Goal: Check status: Check status

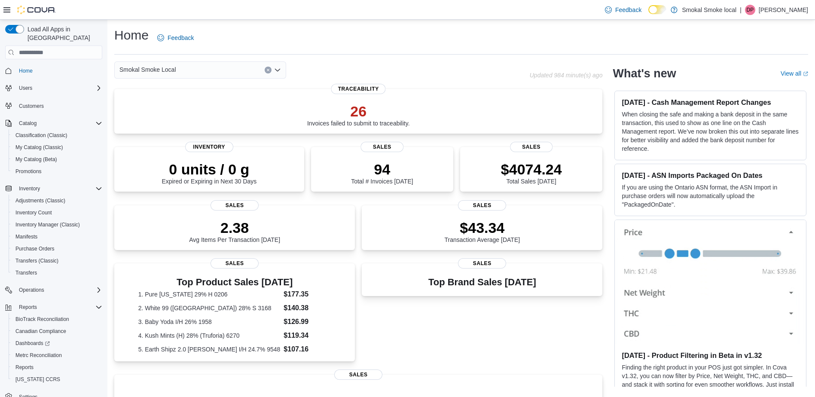
click at [315, 23] on div "Home Feedback Smokal Smoke Local Updated 984 minute(s) ago 26 Invoices failed t…" at bounding box center [461, 289] width 708 height 538
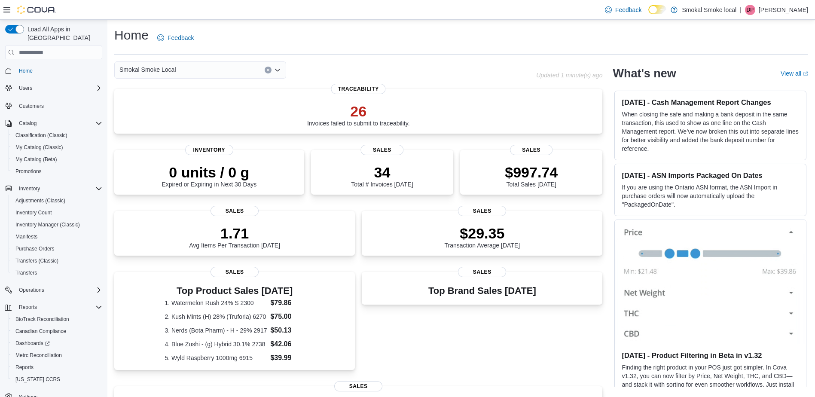
click at [205, 71] on div "Smokal Smoke Local" at bounding box center [200, 69] width 172 height 17
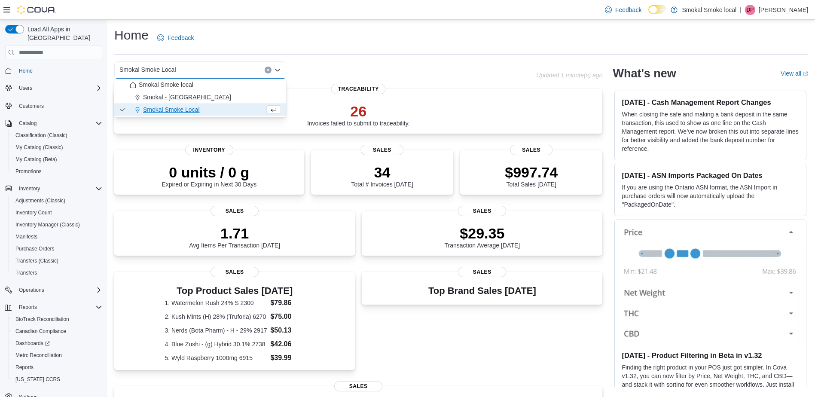
click at [195, 96] on div "Smokal - [GEOGRAPHIC_DATA]" at bounding box center [205, 97] width 151 height 9
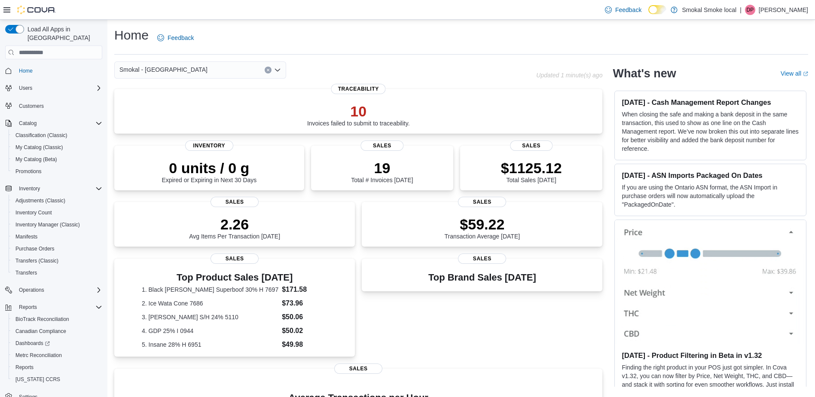
click at [201, 67] on div "Smokal - [PERSON_NAME] Combo box. Selected. [GEOGRAPHIC_DATA] - [GEOGRAPHIC_DAT…" at bounding box center [200, 69] width 172 height 17
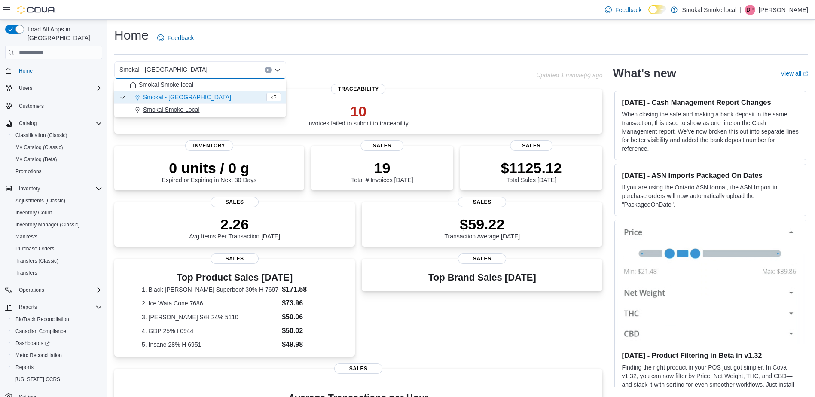
click at [191, 106] on span "Smokal Smoke Local" at bounding box center [171, 109] width 57 height 9
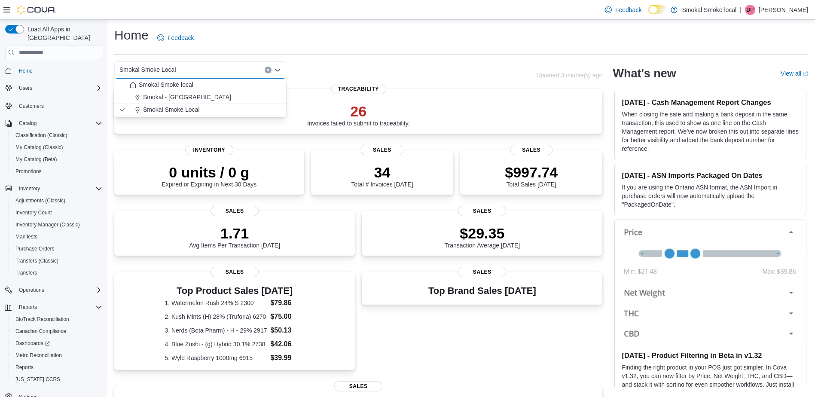
click at [267, 70] on icon "Clear input" at bounding box center [267, 69] width 3 height 3
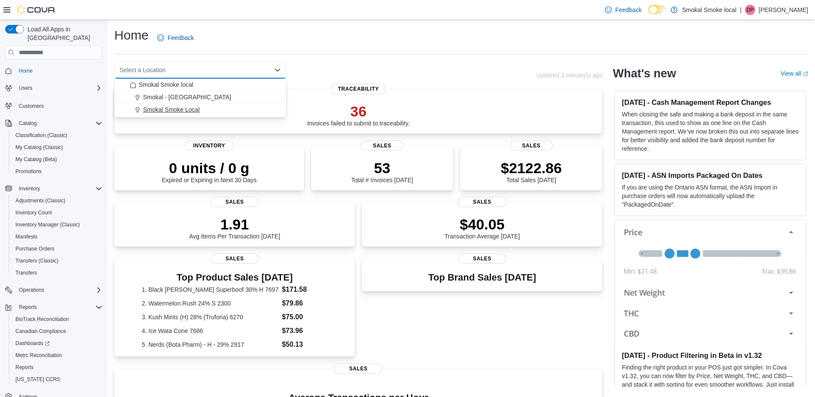
click at [165, 109] on span "Smokal Smoke Local" at bounding box center [171, 109] width 57 height 9
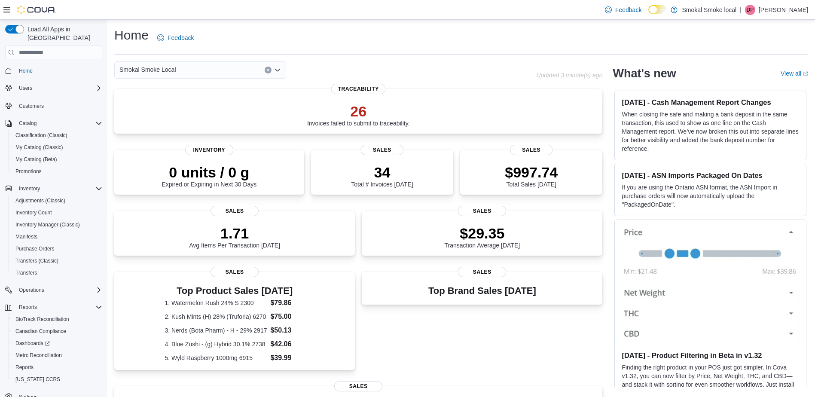
click at [382, 57] on div "Home Feedback Smokal Smoke Local Updated 3 minute(s) ago 26 Invoices failed to …" at bounding box center [461, 296] width 708 height 553
click at [36, 65] on span "Home" at bounding box center [58, 70] width 87 height 11
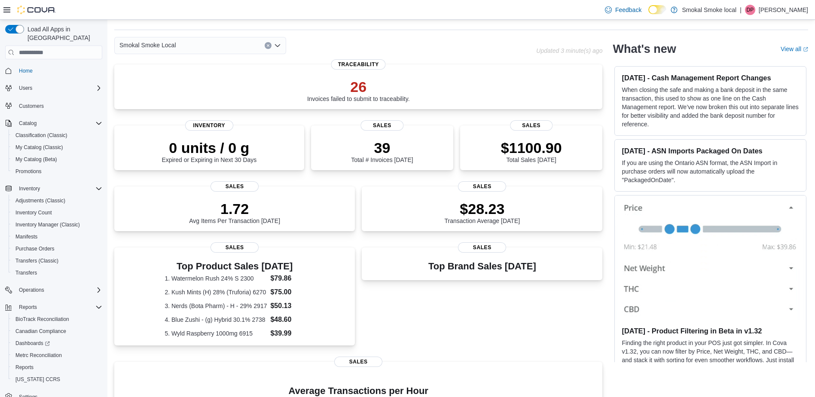
scroll to position [24, 0]
click at [233, 36] on div "Home Feedback Smokal Smoke Local Updated 3 minute(s) ago 26 Invoices failed to …" at bounding box center [461, 272] width 708 height 553
click at [181, 48] on div "Smokal Smoke Local" at bounding box center [200, 45] width 172 height 17
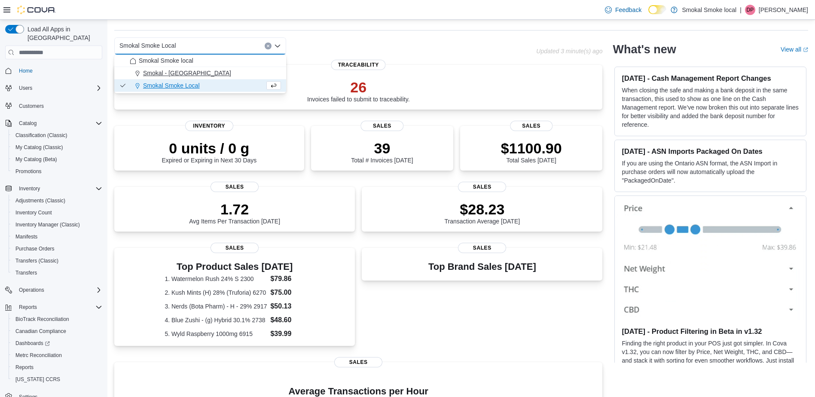
click at [171, 75] on span "Smokal - [GEOGRAPHIC_DATA]" at bounding box center [187, 73] width 88 height 9
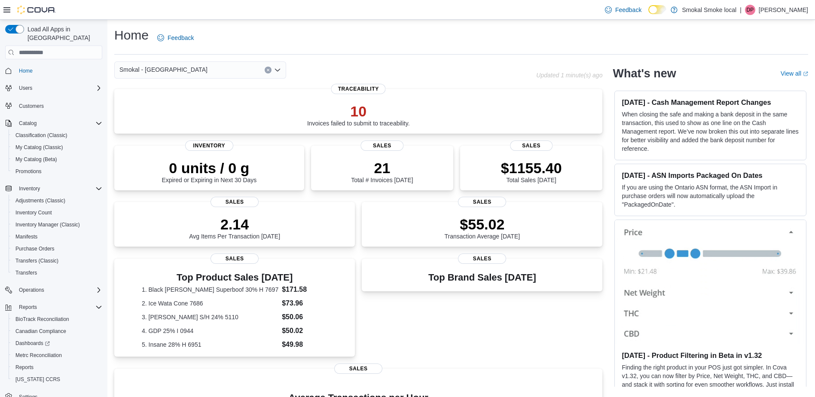
click at [270, 65] on div "Smokal - [GEOGRAPHIC_DATA]" at bounding box center [200, 69] width 172 height 17
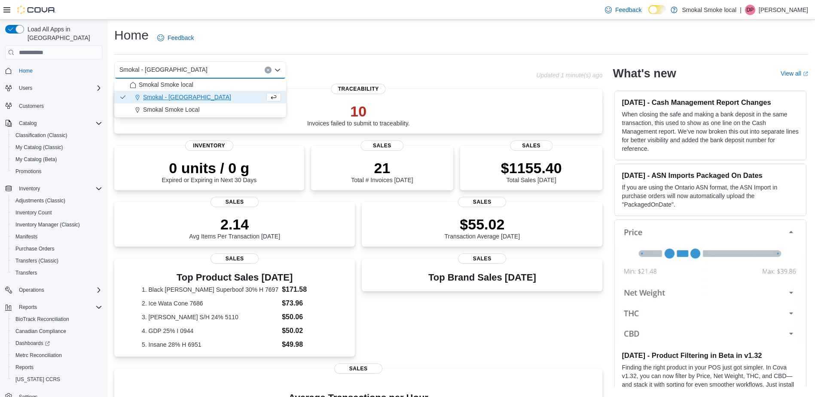
click at [268, 68] on button "Clear input" at bounding box center [268, 70] width 7 height 7
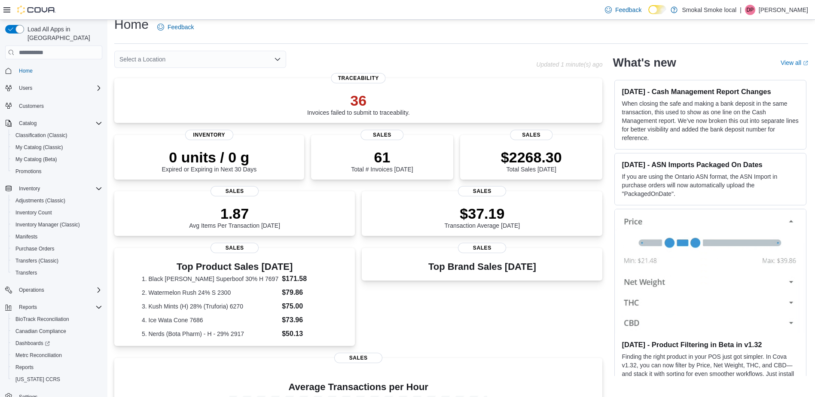
scroll to position [11, 0]
click at [220, 52] on div "Select a Location" at bounding box center [200, 58] width 172 height 17
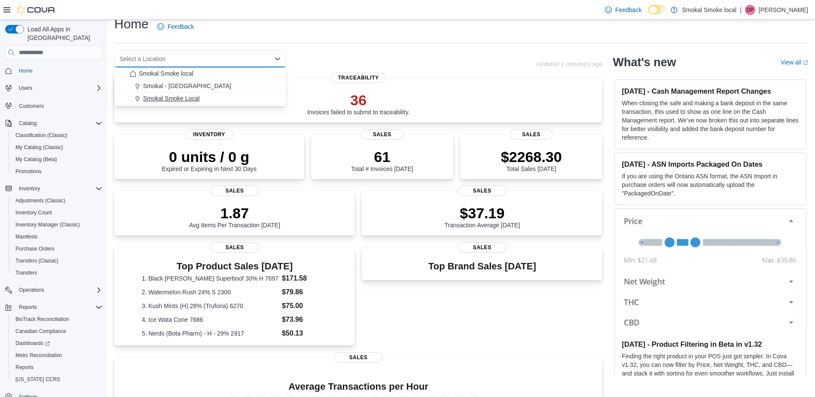
click at [203, 101] on div "Smokal Smoke Local" at bounding box center [205, 98] width 151 height 9
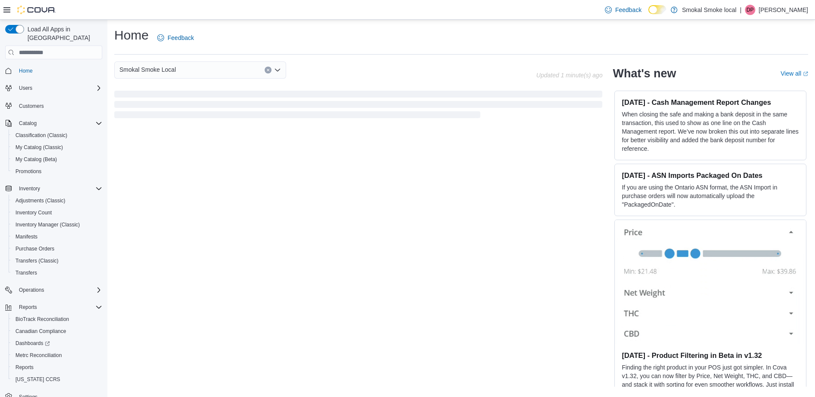
scroll to position [0, 0]
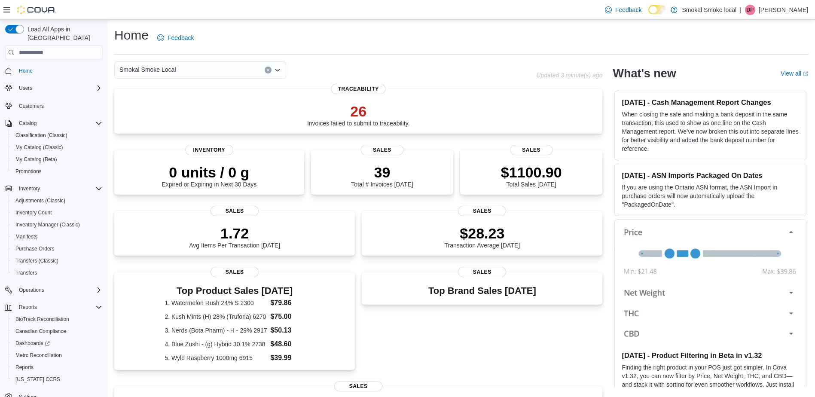
click at [218, 68] on div "Smokal Smoke Local Combo box. Selected. Smokal Smoke Local. Press Backspace to …" at bounding box center [200, 69] width 172 height 17
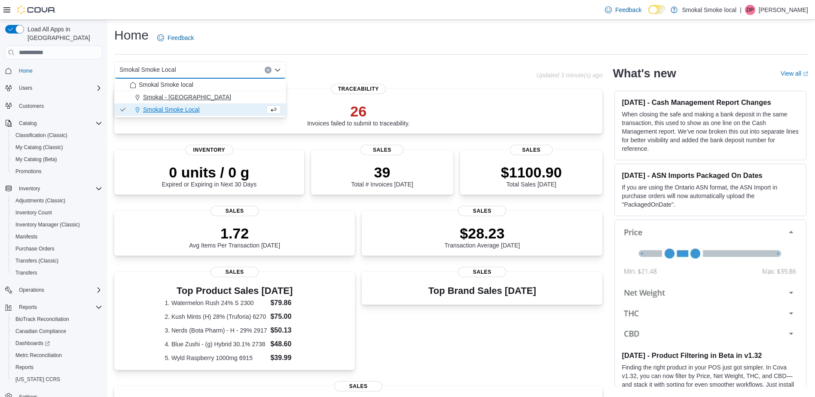
click at [183, 93] on span "Smokal - [GEOGRAPHIC_DATA]" at bounding box center [187, 97] width 88 height 9
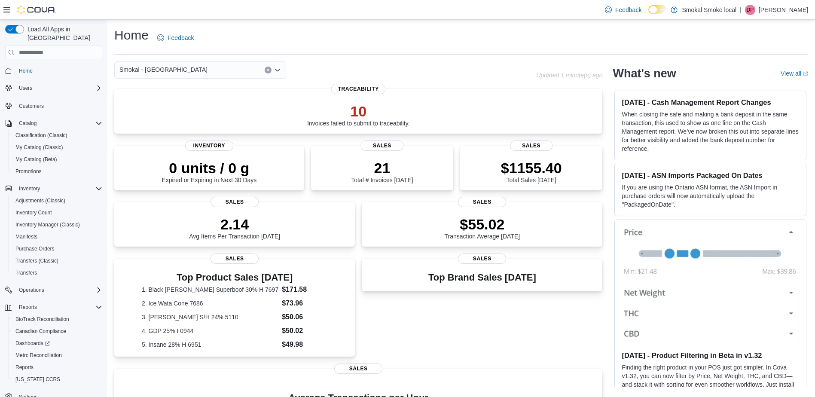
click at [199, 65] on div "Smokal - [GEOGRAPHIC_DATA]" at bounding box center [200, 69] width 172 height 17
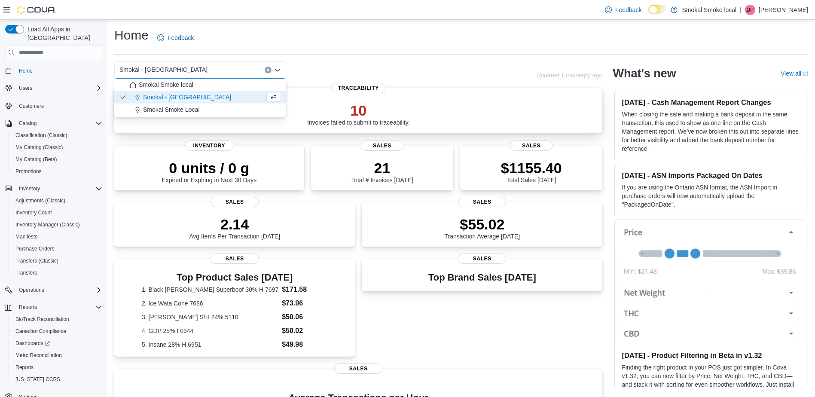
click at [315, 120] on div "10 Invoices failed to submit to traceability." at bounding box center [358, 114] width 103 height 24
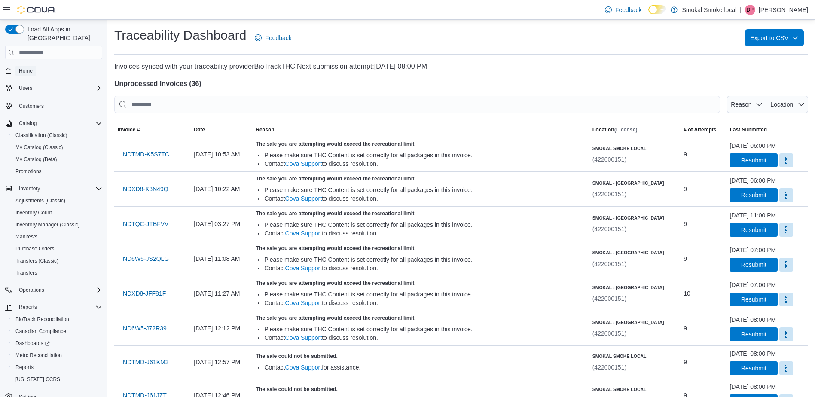
click at [30, 67] on span "Home" at bounding box center [26, 70] width 14 height 7
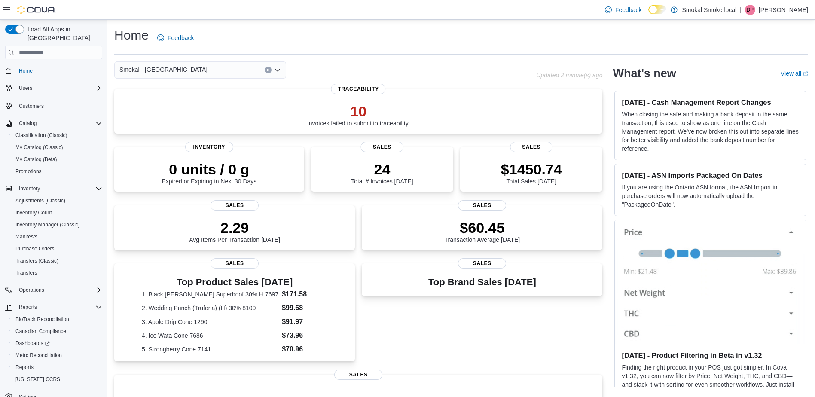
click at [194, 70] on div "Smokal - [GEOGRAPHIC_DATA]" at bounding box center [200, 69] width 172 height 17
click at [197, 67] on div "Smokal - [GEOGRAPHIC_DATA]" at bounding box center [200, 69] width 172 height 17
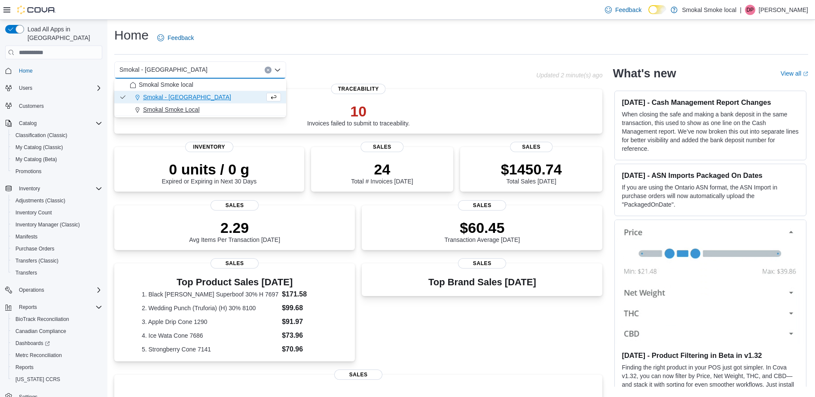
click at [184, 106] on span "Smokal Smoke Local" at bounding box center [171, 109] width 57 height 9
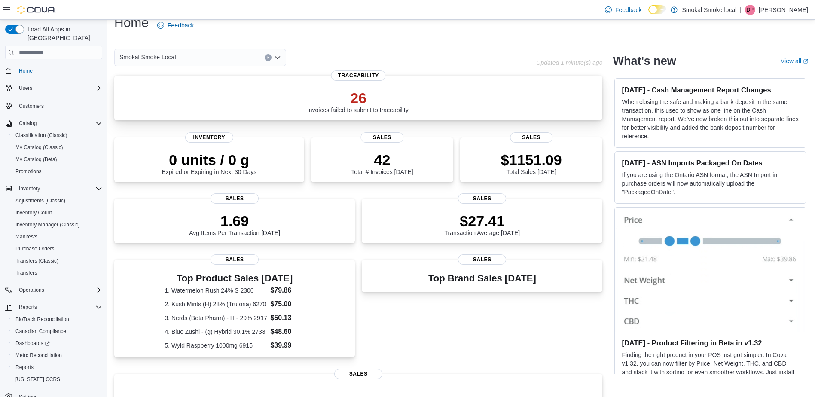
scroll to position [12, 0]
